Goal: Information Seeking & Learning: Check status

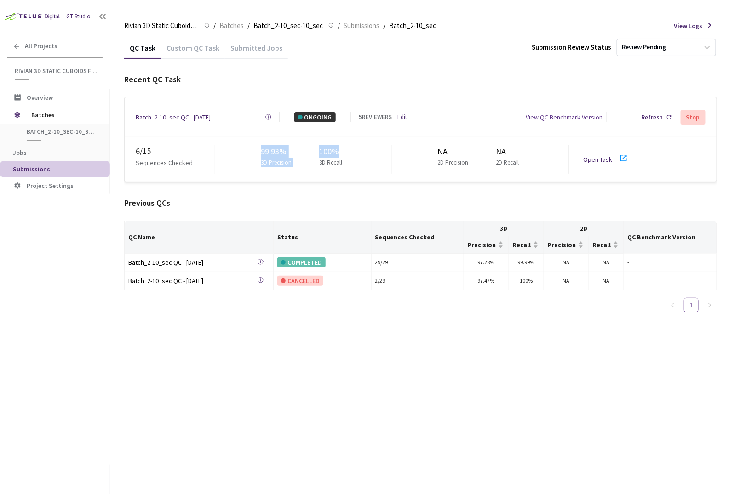
drag, startPoint x: 266, startPoint y: 141, endPoint x: 353, endPoint y: 155, distance: 88.0
click at [353, 155] on div "6 / 15 Sequences Checked 99.93% 3D Precision 100% 3D Recall NA 2D Precision NA …" at bounding box center [421, 159] width 592 height 44
click at [349, 146] on div "99.93% 3D Precision 100% 3D Recall" at bounding box center [303, 159] width 177 height 29
click at [278, 160] on p "3D Precision" at bounding box center [276, 162] width 31 height 9
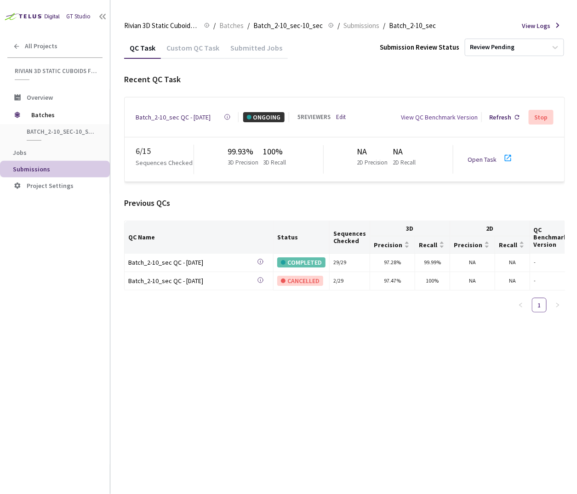
click at [154, 112] on div "Batch_2-10_sec QC - [DATE]" at bounding box center [173, 117] width 75 height 10
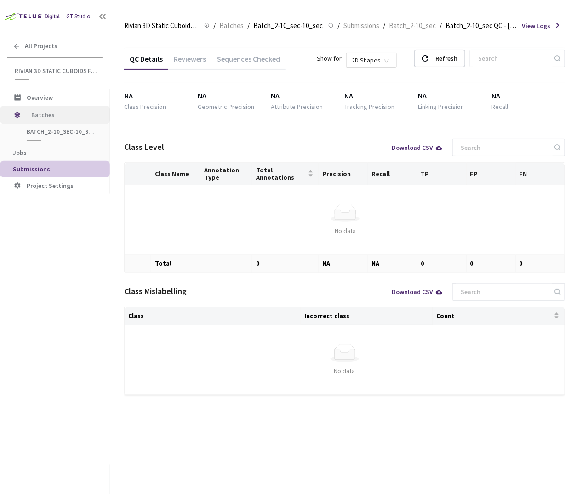
click at [54, 112] on span "Batches" at bounding box center [62, 115] width 63 height 18
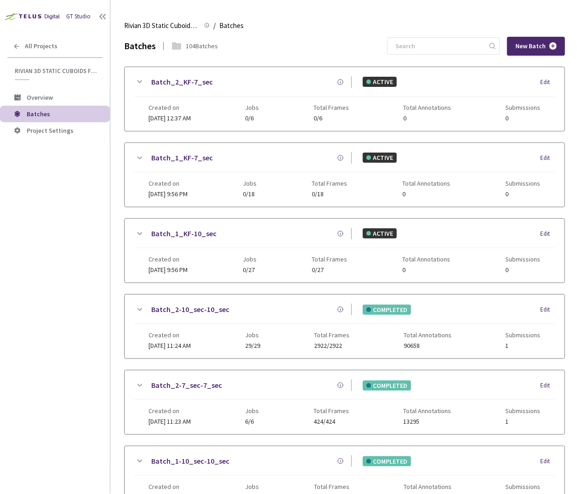
scroll to position [217, 0]
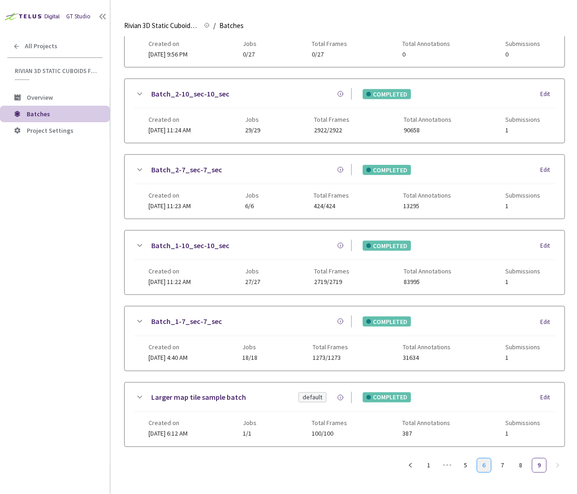
click at [486, 461] on link "6" at bounding box center [484, 466] width 14 height 14
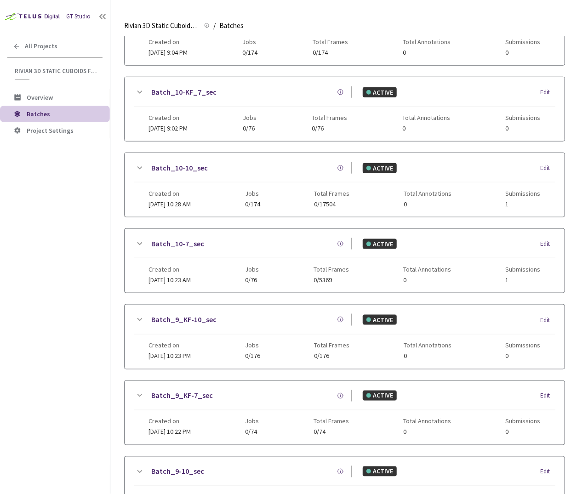
click at [178, 164] on link "Batch_10-10_sec" at bounding box center [179, 167] width 57 height 11
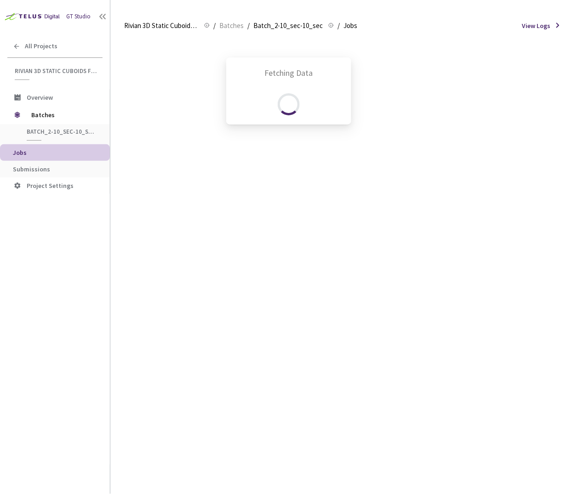
click at [76, 171] on div "Fetching Data" at bounding box center [288, 247] width 577 height 494
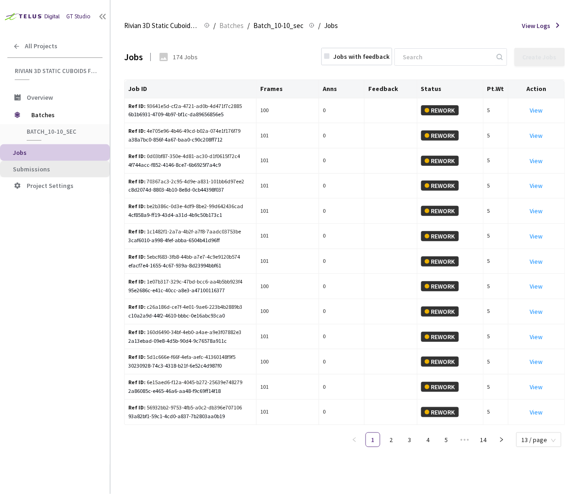
click at [37, 167] on span "Submissions" at bounding box center [31, 169] width 37 height 8
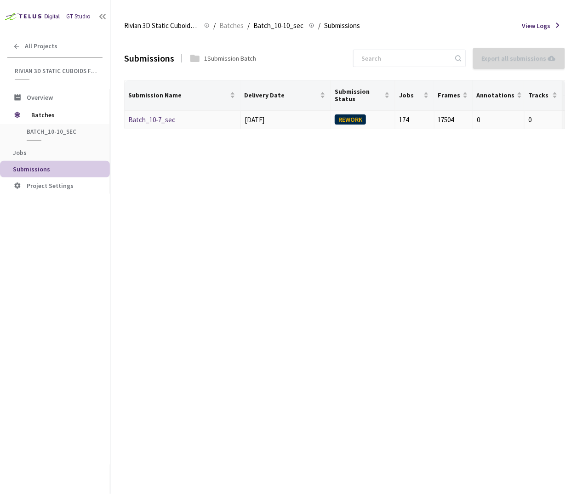
click at [148, 123] on link "Batch_10-7_sec" at bounding box center [151, 119] width 47 height 9
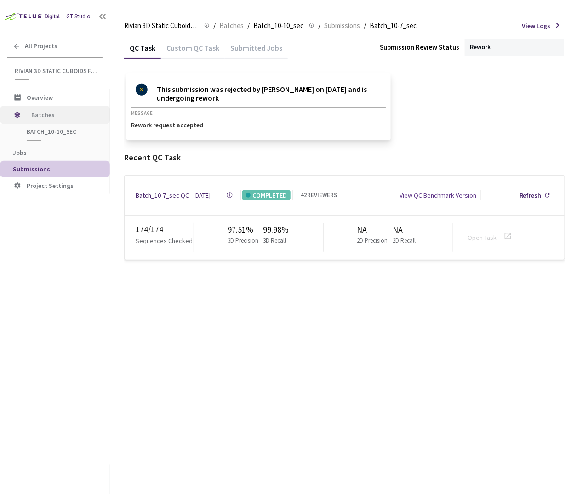
click at [55, 115] on span "Batches" at bounding box center [62, 115] width 63 height 18
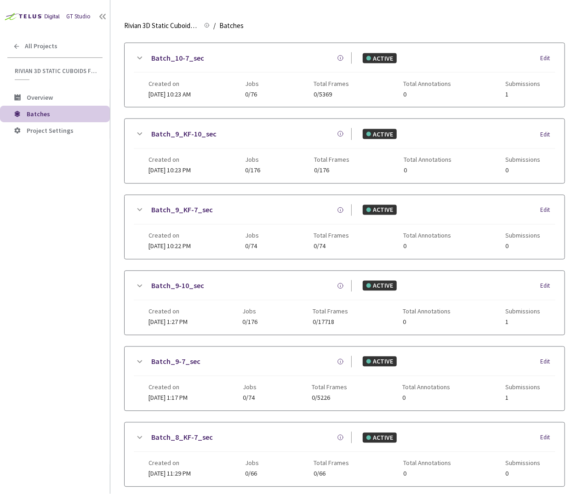
scroll to position [519, 0]
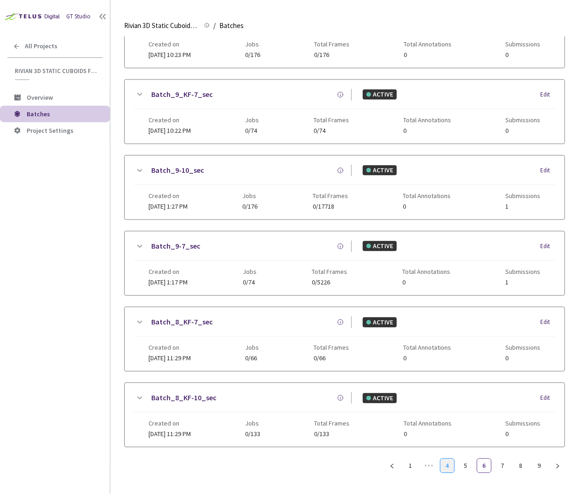
click at [443, 459] on link "4" at bounding box center [447, 466] width 14 height 14
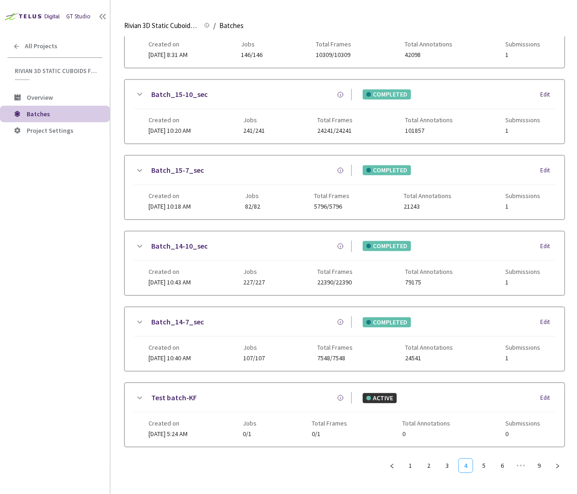
scroll to position [511, 0]
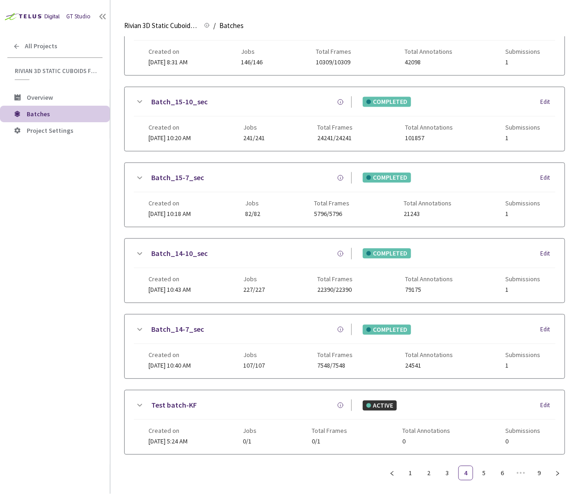
click at [177, 248] on link "Batch_14-10_sec" at bounding box center [179, 253] width 57 height 11
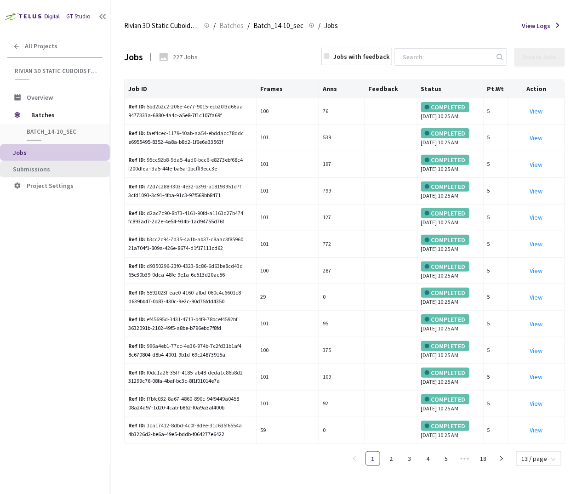
click at [85, 163] on li "Submissions" at bounding box center [55, 169] width 110 height 17
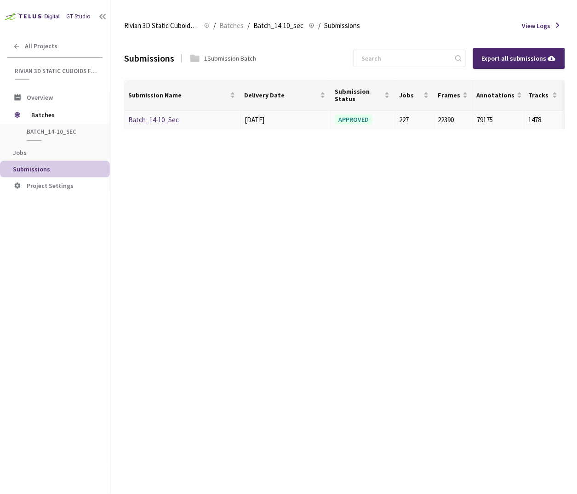
click at [155, 116] on link "Batch_14-10_Sec" at bounding box center [153, 119] width 51 height 9
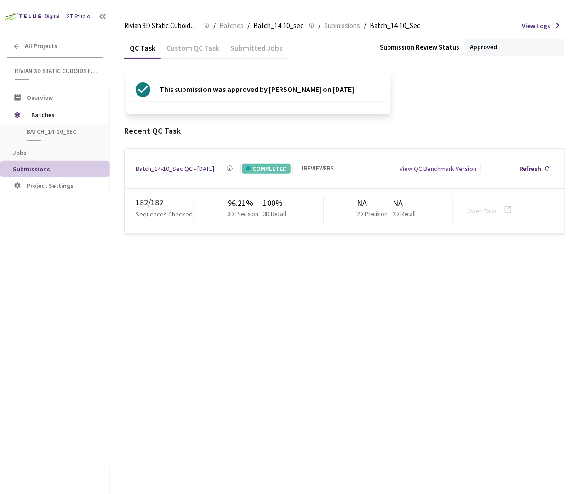
click at [252, 285] on div "QC Task Custom QC Task Submitted Jobs Submission Review Status Approved This su…" at bounding box center [344, 265] width 441 height 457
click at [155, 164] on div "Batch_14-10_Sec QC - [DATE]" at bounding box center [175, 169] width 79 height 10
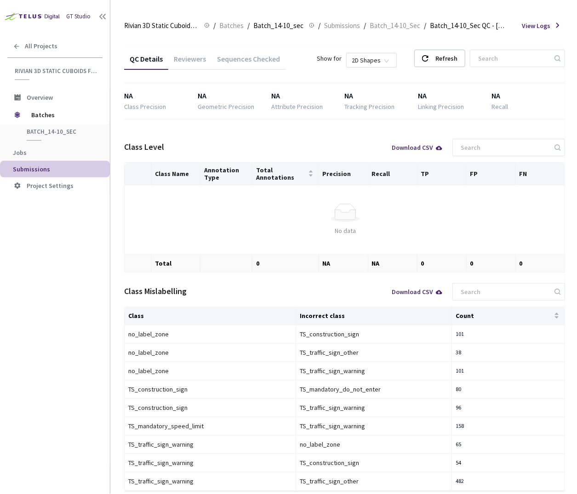
click at [57, 264] on div "GT Studio All Projects Rivian 3D Static Cuboids fixed[2024-25] Rivian 3D Static…" at bounding box center [55, 232] width 110 height 465
click at [73, 130] on span "Batch_14-10_sec" at bounding box center [61, 132] width 68 height 8
click at [281, 28] on span "Batch_14-10_sec" at bounding box center [278, 25] width 50 height 11
click at [240, 29] on span "Batches" at bounding box center [231, 25] width 24 height 11
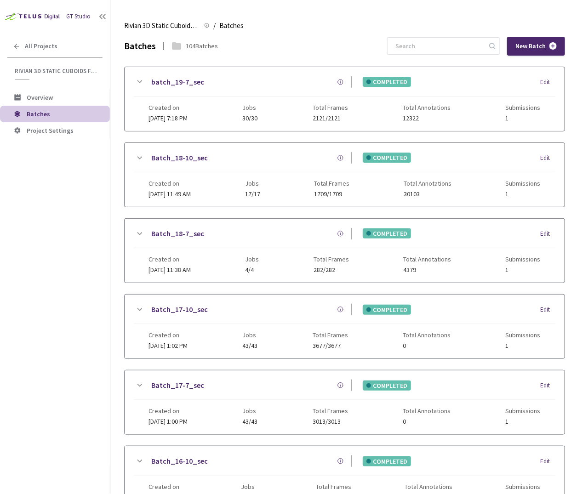
scroll to position [519, 0]
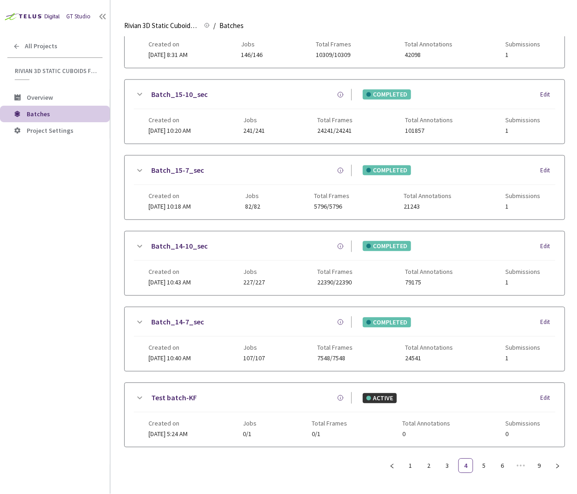
click at [165, 241] on link "Batch_14-10_sec" at bounding box center [179, 246] width 57 height 11
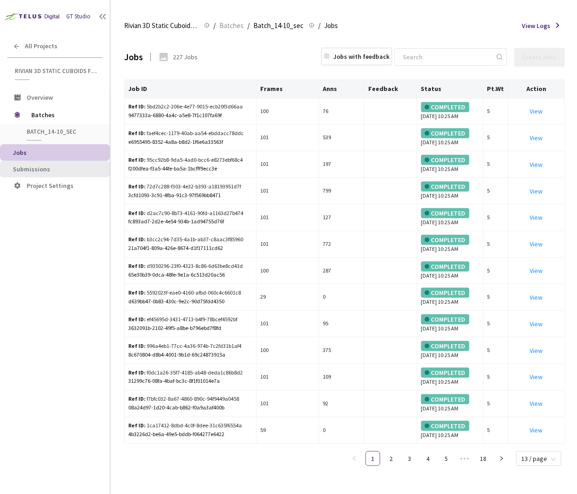
click at [49, 168] on span "Submissions" at bounding box center [58, 170] width 90 height 8
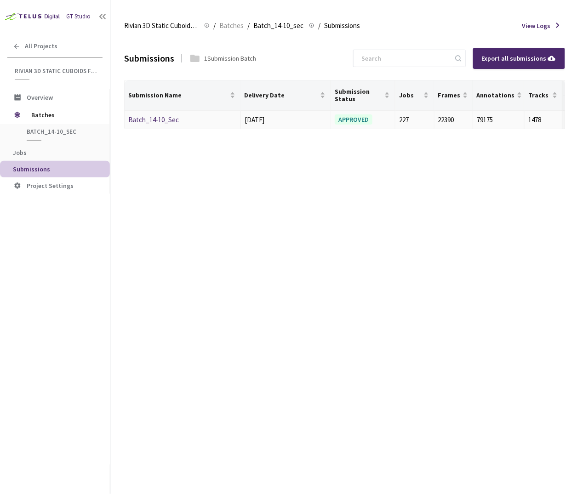
click at [158, 125] on td "Batch_14-10_Sec" at bounding box center [183, 120] width 116 height 19
click at [161, 118] on link "Batch_14-10_Sec" at bounding box center [153, 119] width 51 height 9
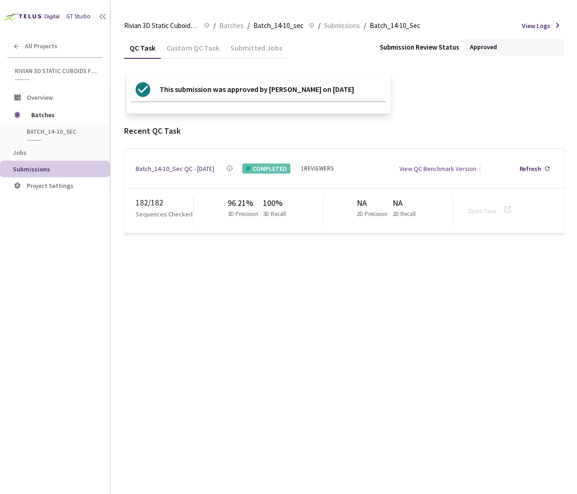
click at [212, 262] on div "QC Task Custom QC Task Submitted Jobs Submission Review Status Approved This su…" at bounding box center [344, 265] width 441 height 457
click at [195, 353] on div "QC Task Custom QC Task Submitted Jobs Submission Review Status Approved This su…" at bounding box center [344, 265] width 441 height 457
click at [372, 359] on div "QC Task Custom QC Task Submitted Jobs Submission Review Status Approved This su…" at bounding box center [344, 265] width 441 height 457
click at [234, 282] on div "QC Task Custom QC Task Submitted Jobs Submission Review Status Approved This su…" at bounding box center [344, 265] width 441 height 457
drag, startPoint x: 230, startPoint y: 198, endPoint x: 290, endPoint y: 214, distance: 61.8
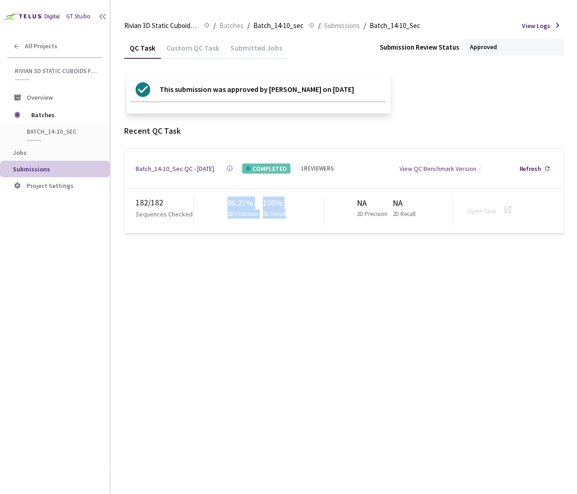
click at [290, 214] on div "96.21% 3D Precision 100% 3D Recall" at bounding box center [259, 211] width 130 height 29
click at [304, 274] on div "QC Task Custom QC Task Submitted Jobs Submission Review Status Approved This su…" at bounding box center [344, 265] width 441 height 457
click at [268, 284] on div "QC Task Custom QC Task Submitted Jobs Submission Review Status Approved This su…" at bounding box center [344, 265] width 441 height 457
click at [170, 166] on div "Batch_14-10_Sec QC - [DATE]" at bounding box center [175, 169] width 79 height 10
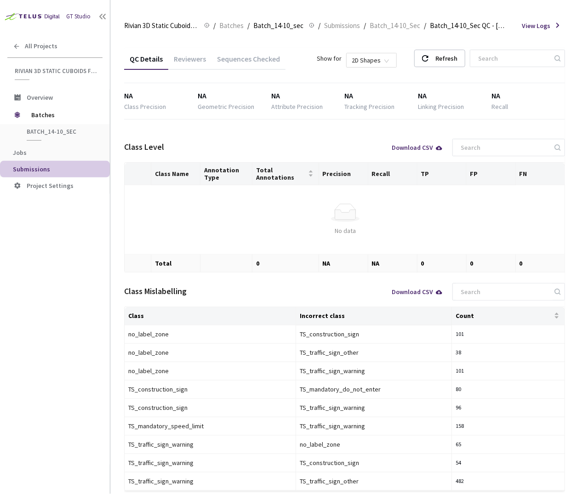
click at [329, 103] on div "Attribute Precision" at bounding box center [308, 107] width 74 height 10
drag, startPoint x: 331, startPoint y: 92, endPoint x: 455, endPoint y: 110, distance: 125.0
click at [460, 110] on div "NA Class Precision NA Geometric Precision NA Attribute Precision NA Tracking Pr…" at bounding box center [344, 101] width 441 height 36
click at [456, 110] on div "NA Class Precision NA Geometric Precision NA Attribute Precision NA Tracking Pr…" at bounding box center [344, 101] width 441 height 36
click at [465, 109] on div "Linking Precision" at bounding box center [455, 107] width 74 height 10
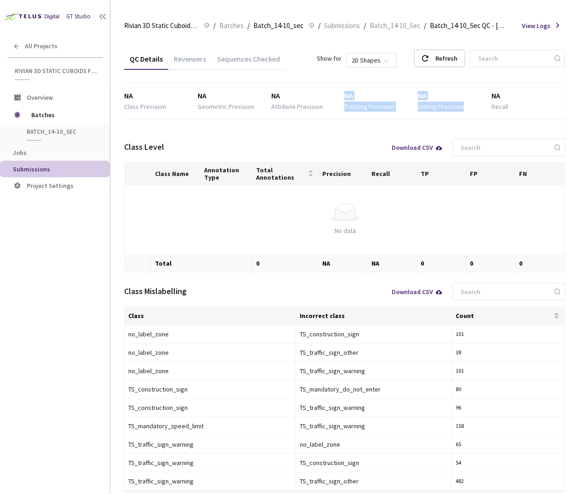
drag, startPoint x: 459, startPoint y: 108, endPoint x: 344, endPoint y: 95, distance: 115.6
click at [345, 94] on div "NA Class Precision NA Geometric Precision NA Attribute Precision NA Tracking Pr…" at bounding box center [344, 101] width 441 height 21
click at [217, 122] on div "QC Details Reviewers Sequences Checked Show for 2D Shapes Refresh NA Class Prec…" at bounding box center [344, 269] width 441 height 443
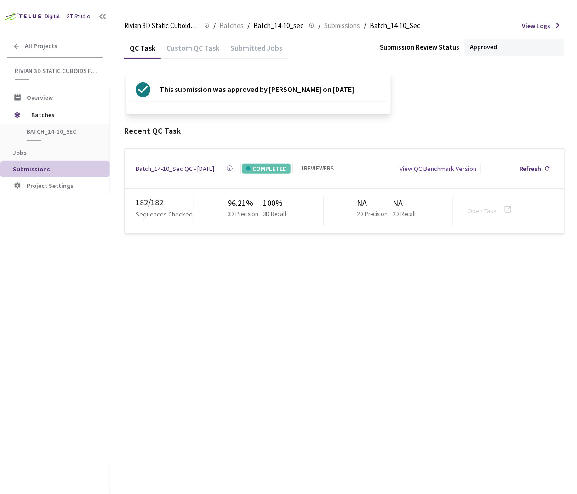
click at [209, 261] on div "QC Task Custom QC Task Submitted Jobs Submission Review Status Approved This su…" at bounding box center [344, 265] width 441 height 457
click at [46, 52] on div "All Projects" at bounding box center [55, 46] width 110 height 19
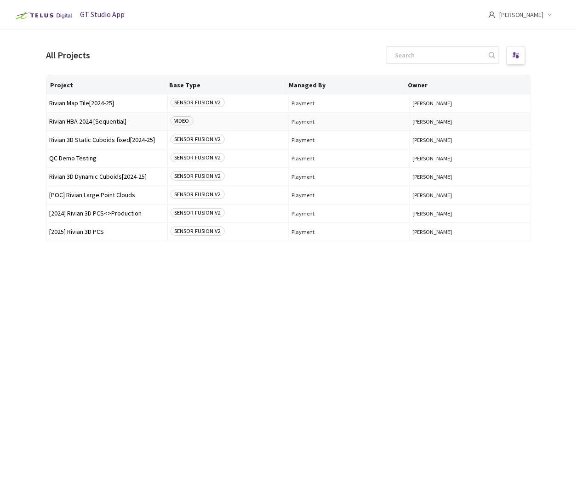
click at [82, 118] on span "Rivian HBA 2024 [Sequential]" at bounding box center [106, 121] width 115 height 7
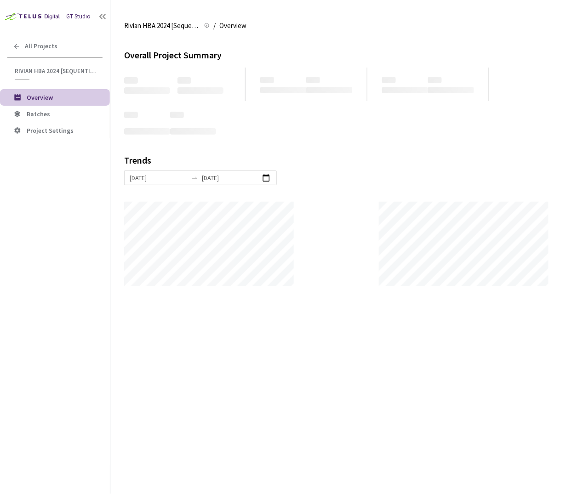
scroll to position [494, 577]
click at [82, 118] on li "Batches" at bounding box center [55, 114] width 110 height 17
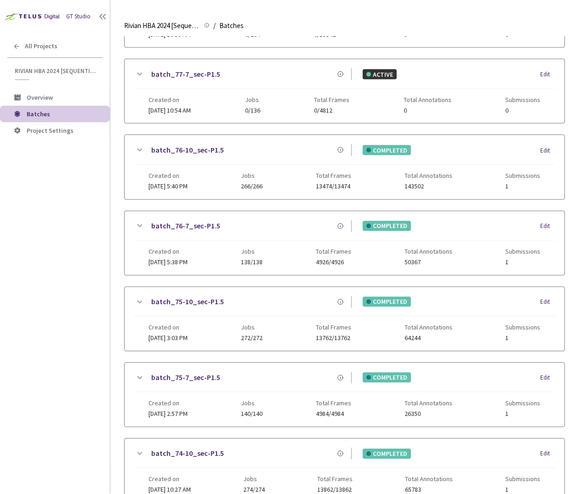
scroll to position [519, 0]
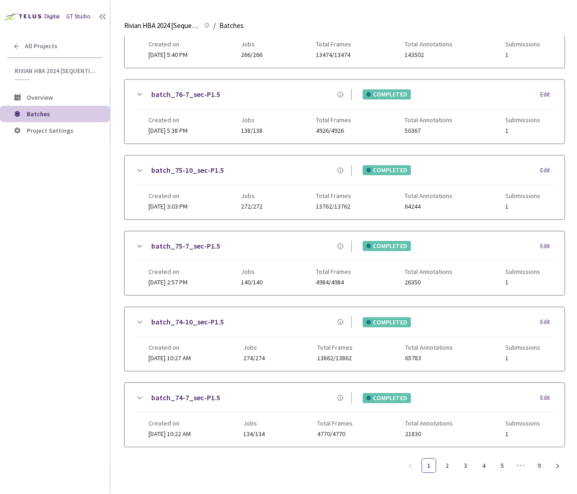
click at [134, 393] on icon at bounding box center [139, 398] width 11 height 11
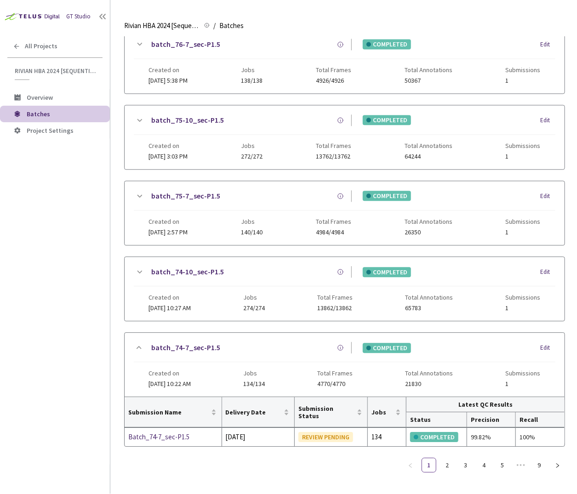
scroll to position [560, 0]
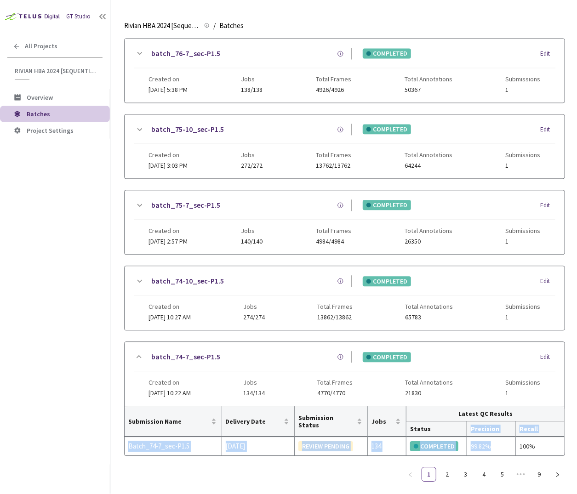
drag, startPoint x: 489, startPoint y: 435, endPoint x: 472, endPoint y: 419, distance: 23.1
click at [473, 419] on table "Submission Name Delivery Date Submission Status Jobs Latest QC Results Status P…" at bounding box center [345, 430] width 440 height 49
click at [472, 422] on th "Precision" at bounding box center [491, 429] width 49 height 15
drag, startPoint x: 469, startPoint y: 420, endPoint x: 494, endPoint y: 435, distance: 29.5
click at [493, 436] on table "Submission Name Delivery Date Submission Status Jobs Latest QC Results Status P…" at bounding box center [345, 430] width 440 height 49
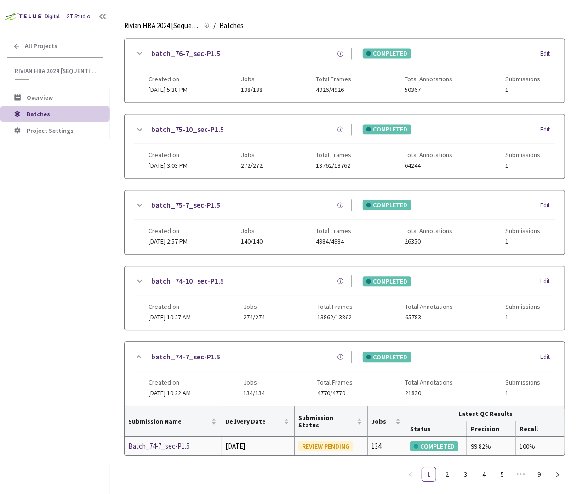
click at [496, 441] on div "99.82%" at bounding box center [491, 446] width 41 height 10
drag, startPoint x: 493, startPoint y: 436, endPoint x: 471, endPoint y: 419, distance: 27.6
click at [471, 419] on table "Submission Name Delivery Date Submission Status Jobs Latest QC Results Status P…" at bounding box center [345, 430] width 440 height 49
click at [249, 470] on div "1 2 3 4 5 ••• 9" at bounding box center [344, 474] width 441 height 15
